Goal: Information Seeking & Learning: Learn about a topic

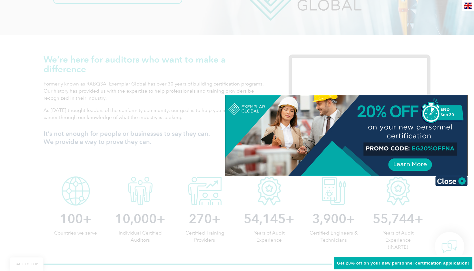
scroll to position [193, 0]
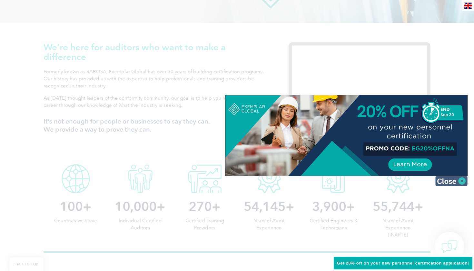
click at [462, 182] on img at bounding box center [452, 181] width 32 height 10
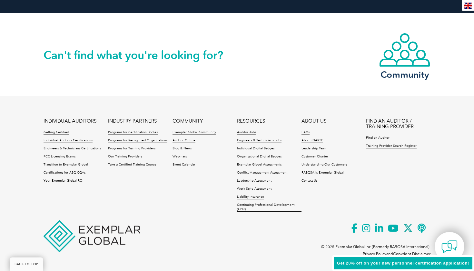
scroll to position [1496, 0]
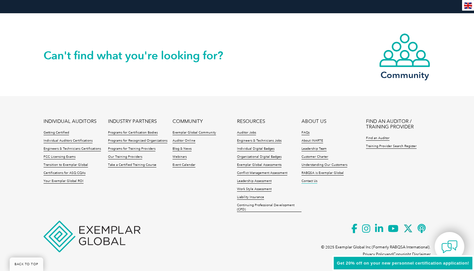
click at [312, 181] on link "Contact Us" at bounding box center [310, 181] width 16 height 5
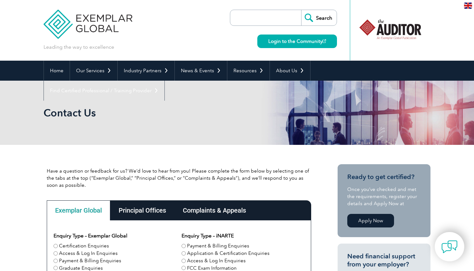
click at [86, 85] on div "Contact Us" at bounding box center [237, 113] width 387 height 64
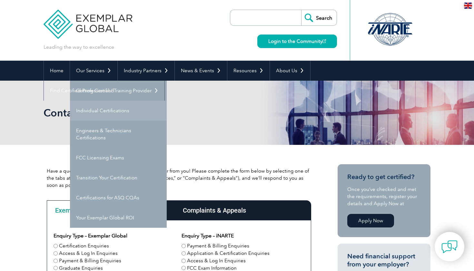
click at [94, 112] on link "Individual Certifications" at bounding box center [118, 111] width 97 height 20
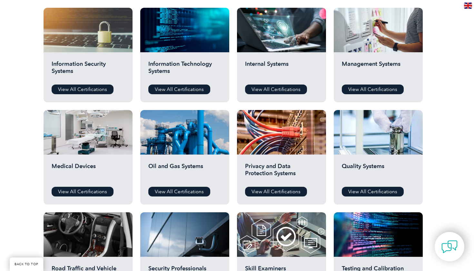
scroll to position [330, 0]
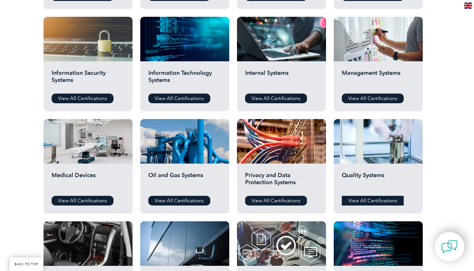
click at [376, 198] on link "View All Certifications" at bounding box center [373, 201] width 62 height 10
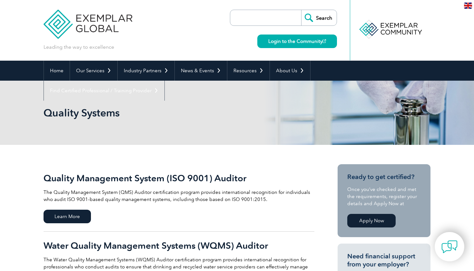
click at [247, 23] on input "search" at bounding box center [268, 17] width 68 height 15
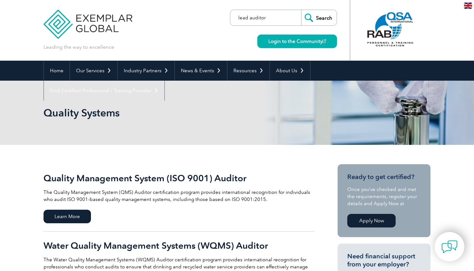
type input "lead auditor"
click at [324, 17] on input "Search" at bounding box center [319, 17] width 36 height 15
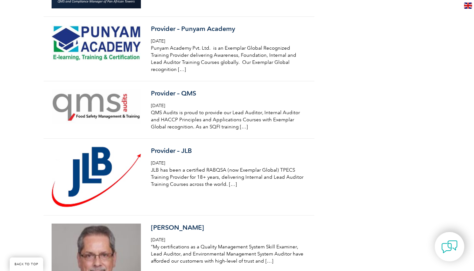
scroll to position [2005, 0]
